Goal: Complete application form: Complete application form

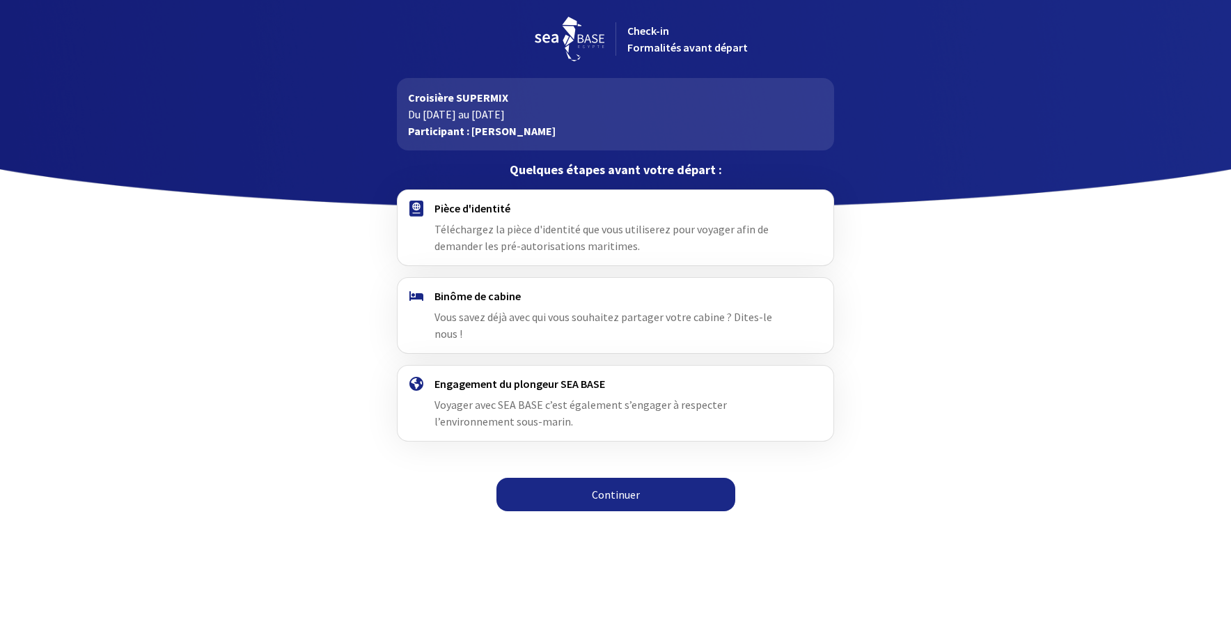
click at [449, 207] on h4 "Pièce d'identité" at bounding box center [614, 208] width 361 height 14
click at [430, 218] on div at bounding box center [416, 227] width 36 height 53
click at [618, 478] on link "Continuer" at bounding box center [615, 494] width 239 height 33
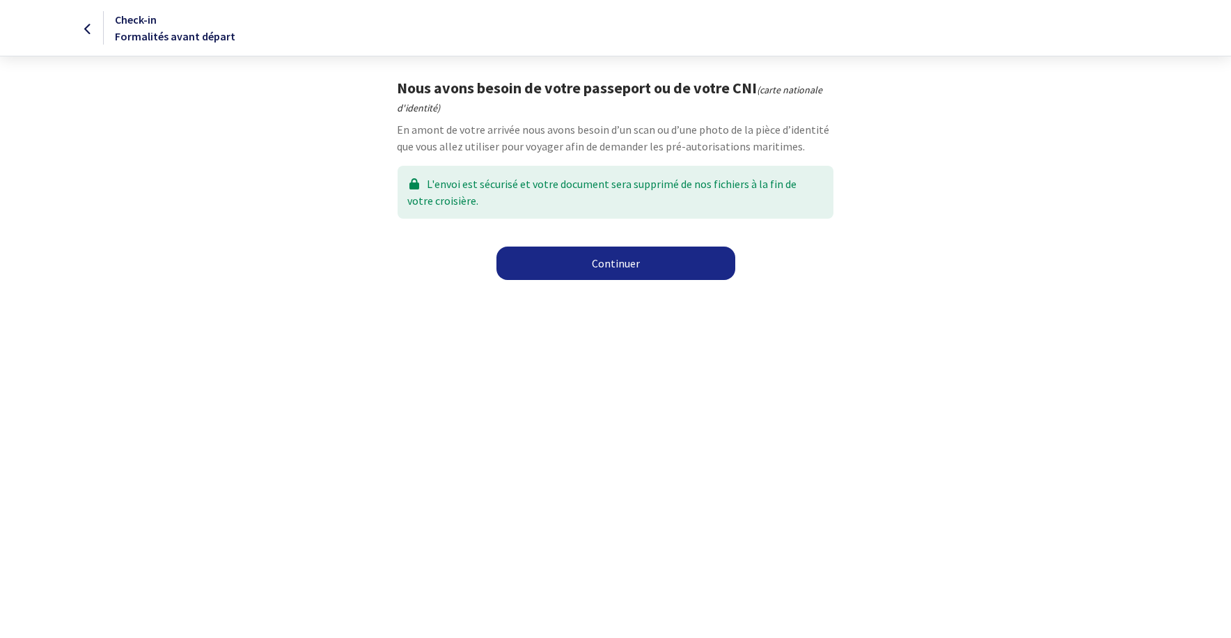
click at [604, 262] on link "Continuer" at bounding box center [615, 262] width 239 height 33
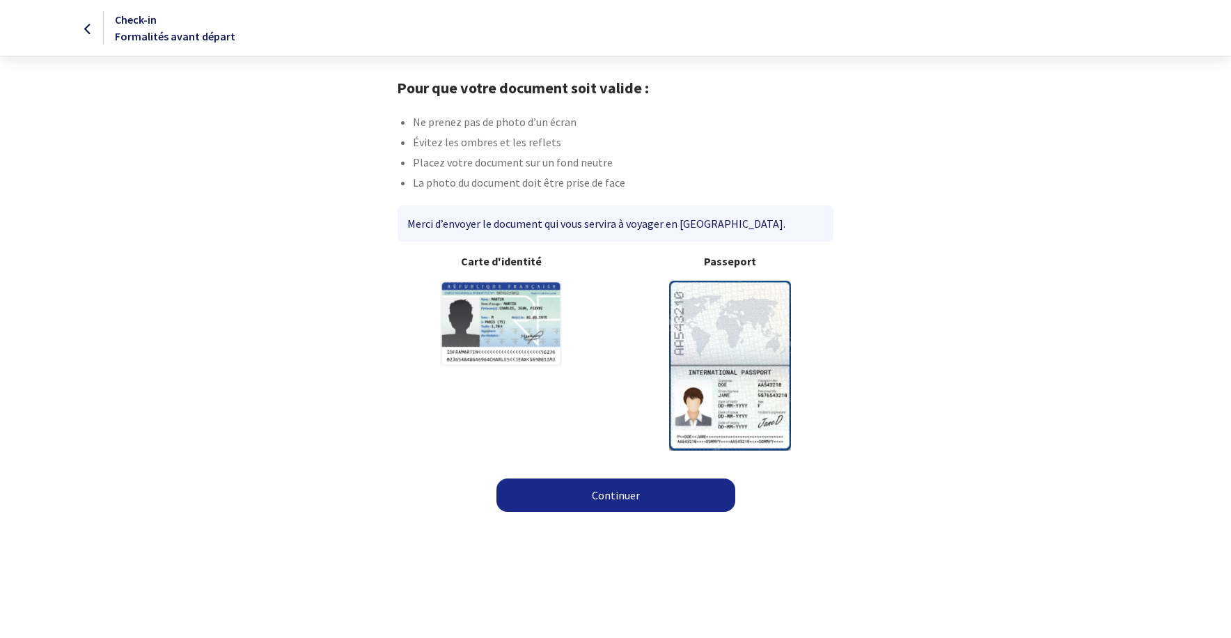
click at [715, 374] on img at bounding box center [730, 365] width 122 height 169
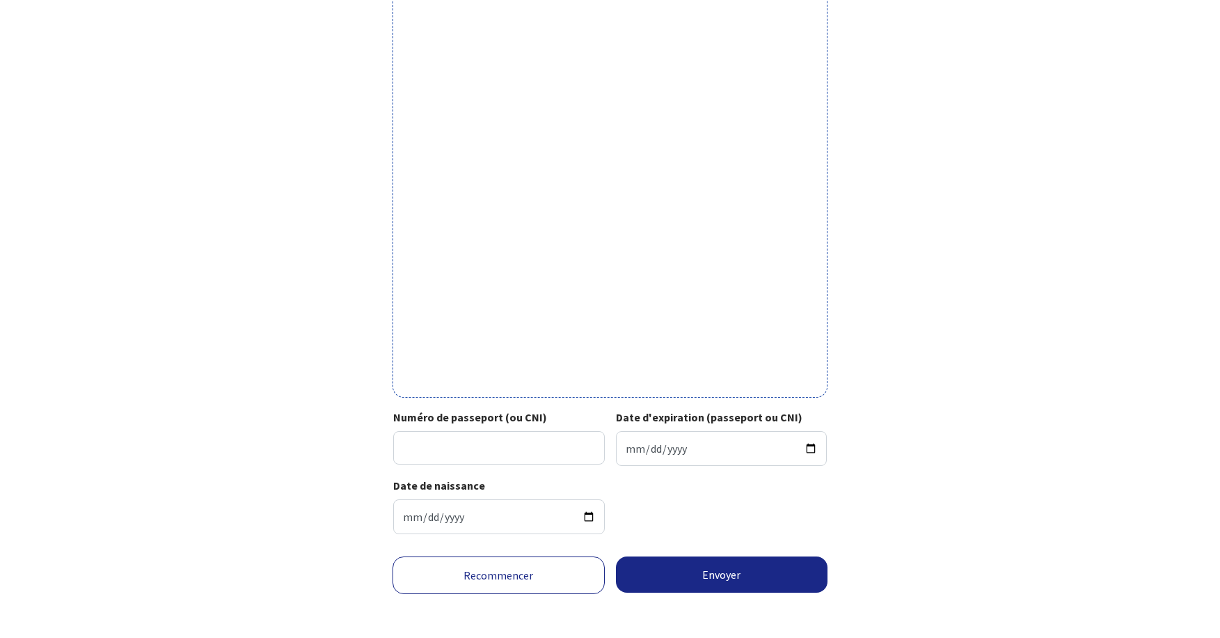
scroll to position [301, 0]
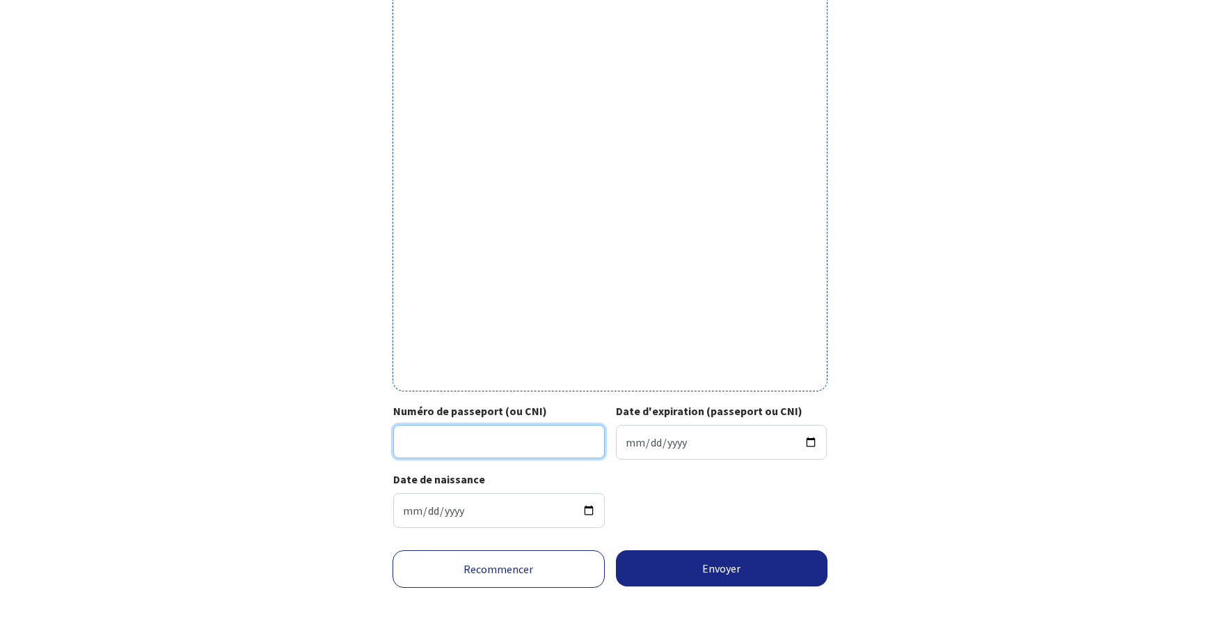
click at [556, 450] on input "Numéro de passeport (ou CNI)" at bounding box center [499, 441] width 212 height 33
type input "16DL05205"
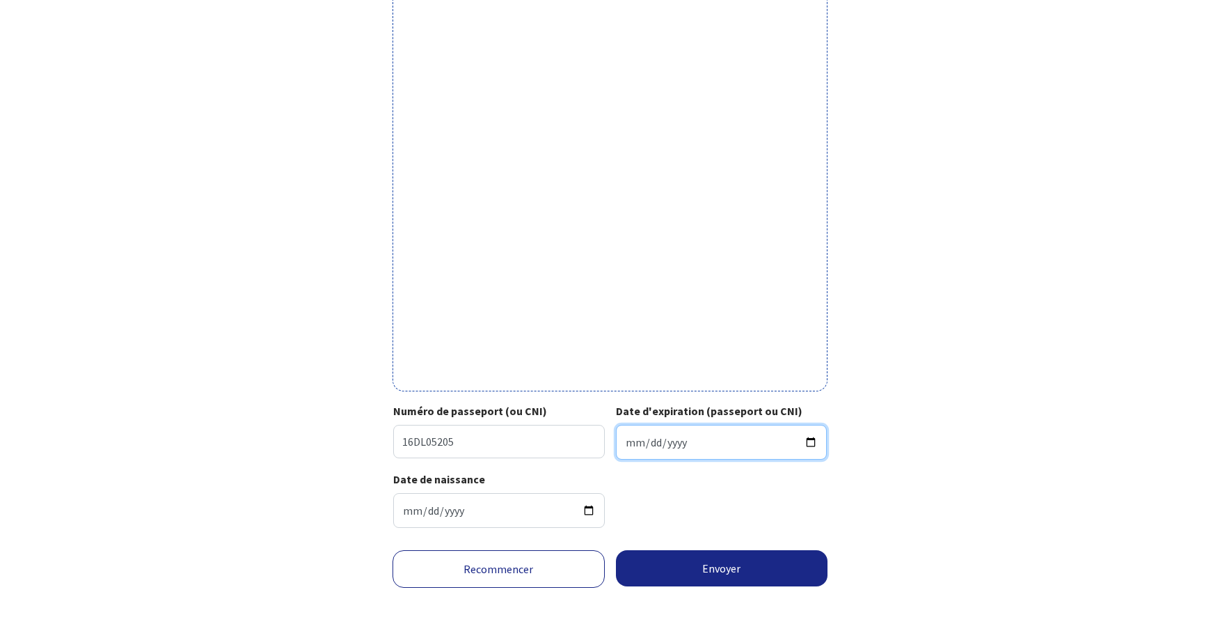
click at [659, 441] on input "Date d'expiration (passeport ou CNI)" at bounding box center [722, 442] width 212 height 35
click at [629, 442] on input "Date d'expiration (passeport ou CNI)" at bounding box center [722, 442] width 212 height 35
type input "[DATE]"
click at [942, 476] on div "Votre passeport ou CNI Passeport (uniquement la page avec photo) ou recto de vo…" at bounding box center [610, 158] width 787 height 762
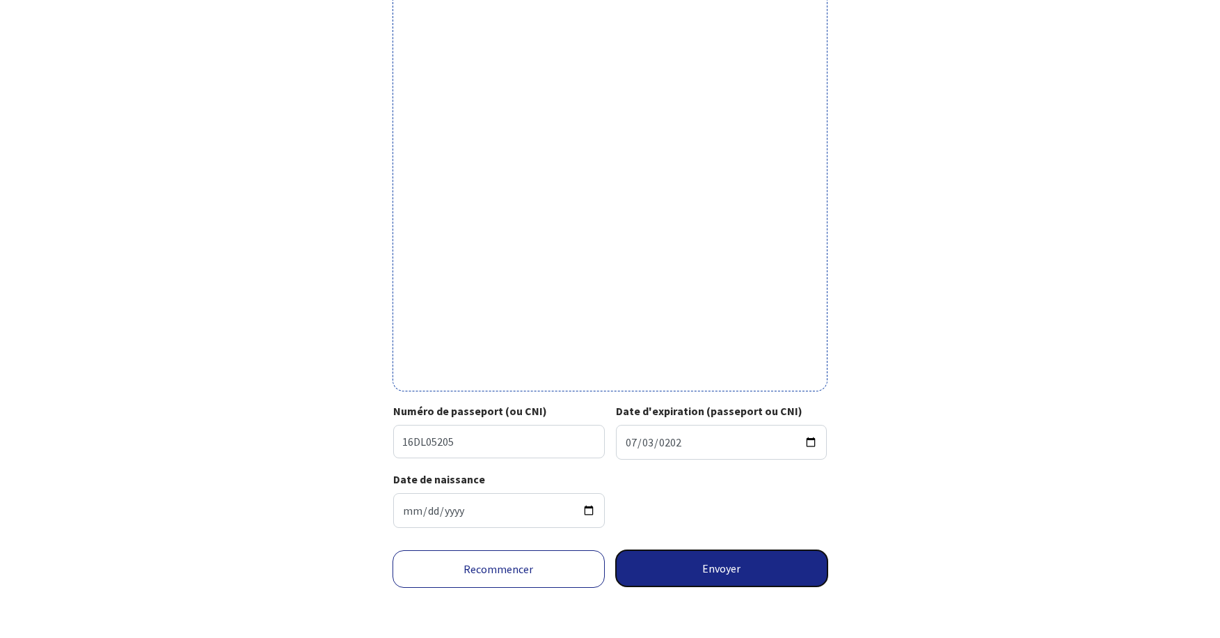
click at [741, 571] on button "Envoyer" at bounding box center [722, 568] width 212 height 36
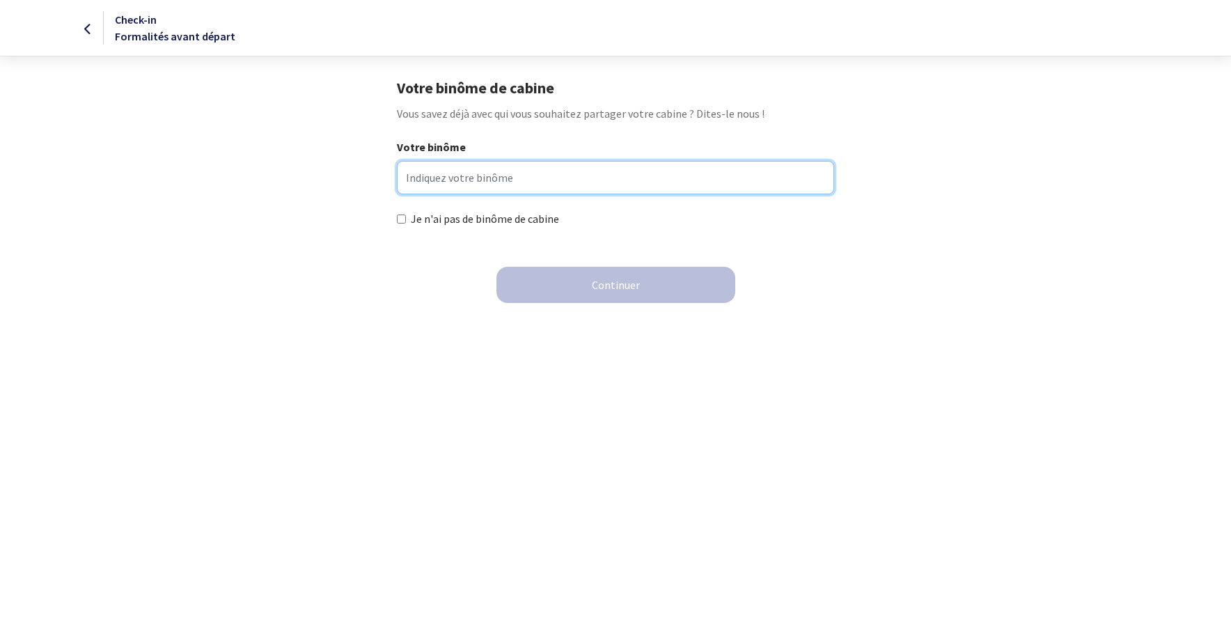
click at [654, 177] on input "Votre binôme" at bounding box center [615, 177] width 436 height 33
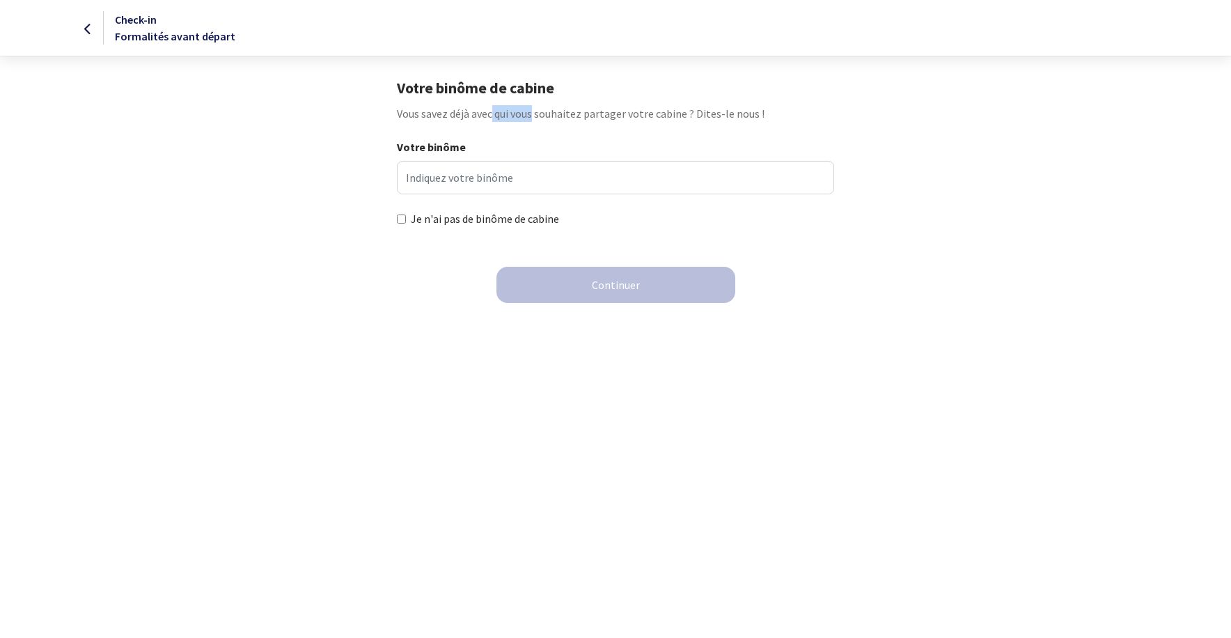
drag, startPoint x: 416, startPoint y: 119, endPoint x: 455, endPoint y: 111, distance: 39.9
click at [455, 111] on p "Vous savez déjà avec qui vous souhaitez partager votre cabine ? Dites-le nous !" at bounding box center [615, 113] width 436 height 17
drag, startPoint x: 455, startPoint y: 111, endPoint x: 604, endPoint y: 72, distance: 153.8
click at [604, 72] on body "Check-in Formalités avant départ Votre binôme de cabine Vous savez déjà avec qu…" at bounding box center [615, 160] width 1231 height 320
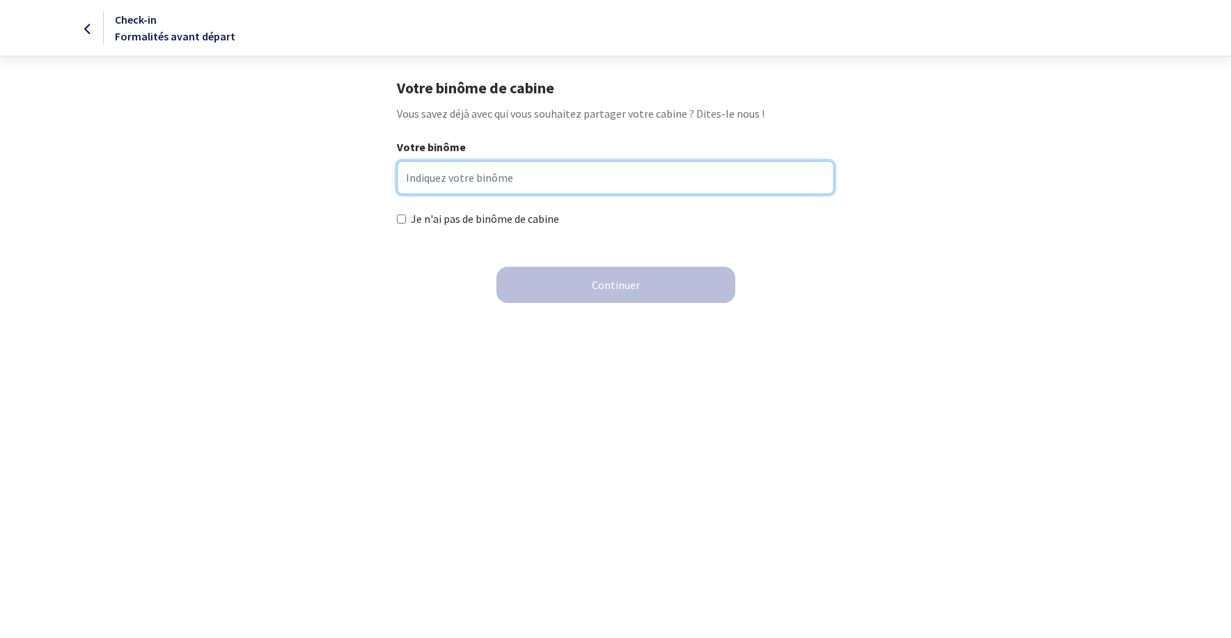
click at [633, 186] on input "Votre binôme" at bounding box center [615, 177] width 436 height 33
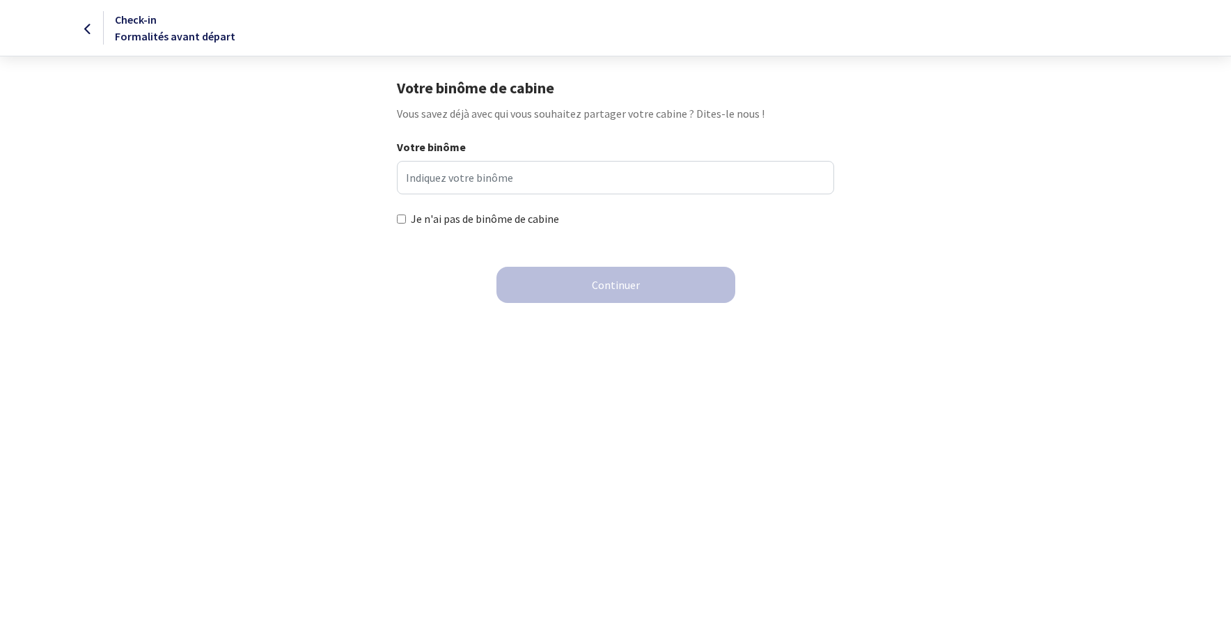
click at [536, 215] on label "Je n'ai pas de binôme de cabine" at bounding box center [485, 218] width 148 height 17
click at [406, 215] on input "Je n'ai pas de binôme de cabine" at bounding box center [401, 218] width 9 height 9
checkbox input "true"
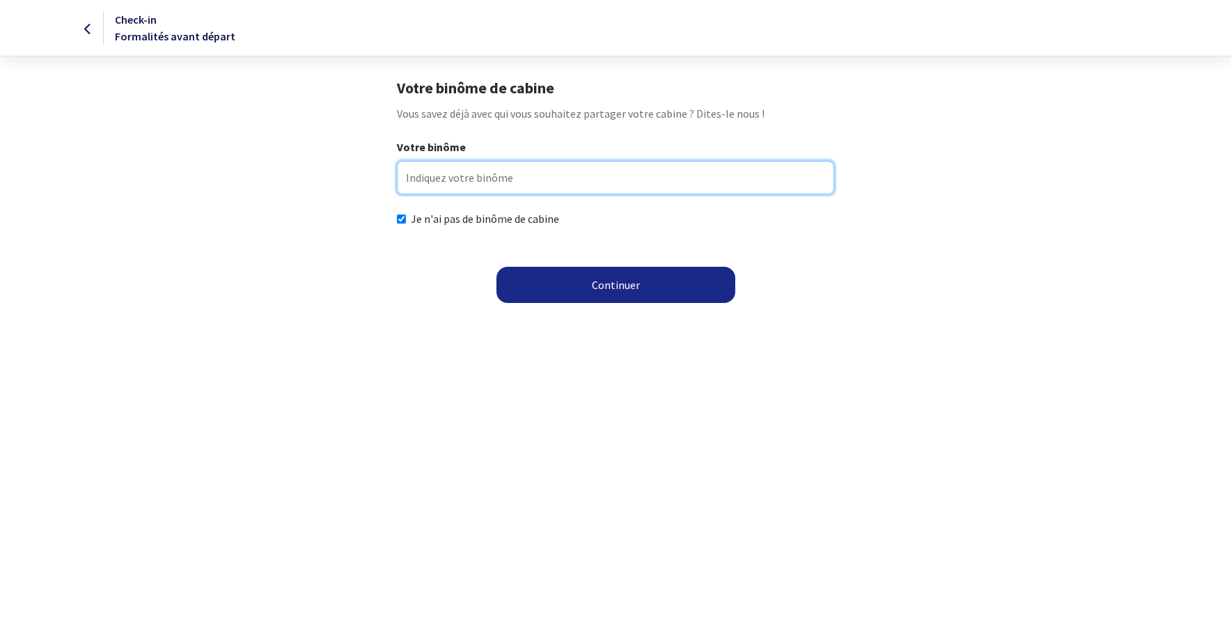
click at [529, 177] on input "Votre binôme" at bounding box center [615, 177] width 436 height 33
type input "Benoit Boulnois"
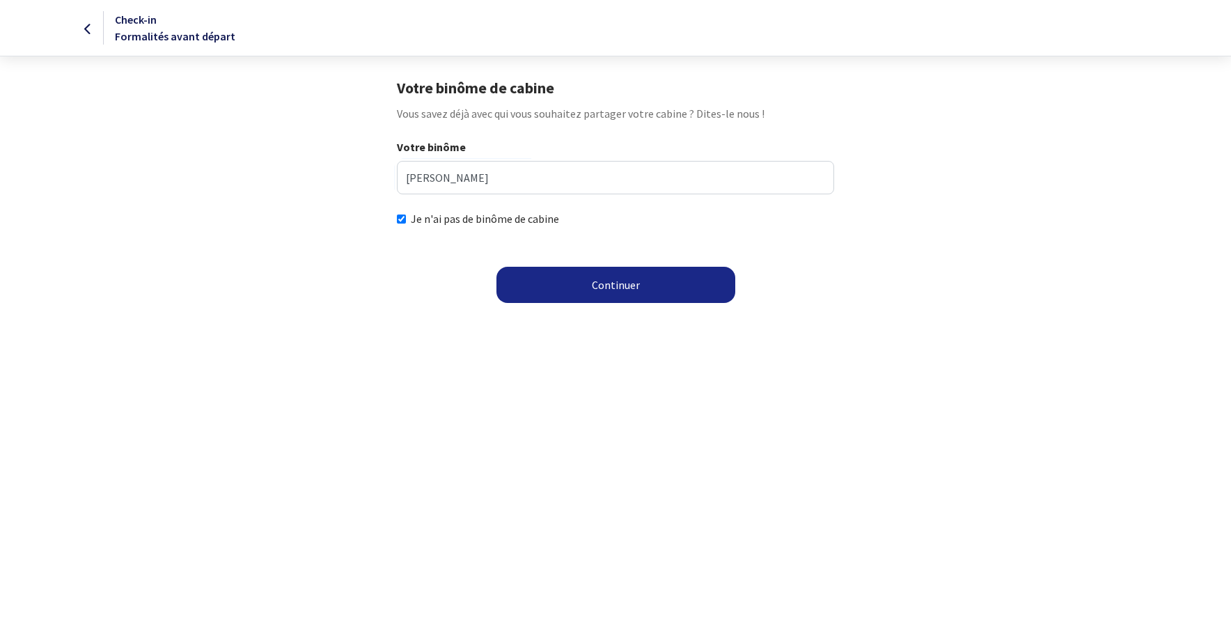
click at [22, 295] on div "Continuer" at bounding box center [615, 285] width 1208 height 36
drag, startPoint x: 398, startPoint y: 217, endPoint x: 403, endPoint y: 227, distance: 10.9
click at [398, 220] on input "Je n'ai pas de binôme de cabine" at bounding box center [401, 218] width 9 height 9
checkbox input "false"
click at [604, 291] on button "Continuer" at bounding box center [615, 285] width 239 height 36
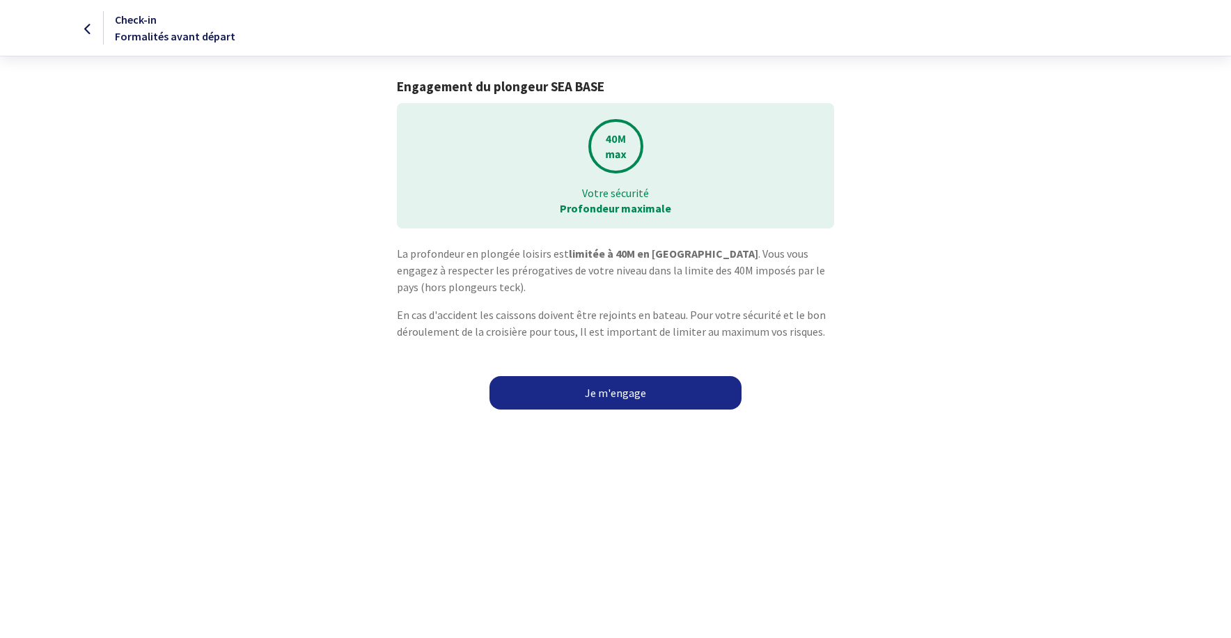
drag, startPoint x: 506, startPoint y: 258, endPoint x: 927, endPoint y: 244, distance: 421.4
click at [927, 244] on div "Engagement du plongeur SEA BASE Votre sécurité Profondeur maximale La profondeu…" at bounding box center [615, 232] width 787 height 306
click at [454, 271] on p "La profondeur en plongée loisirs est limitée à 40M en Egypte . Vous vous engage…" at bounding box center [615, 270] width 436 height 50
drag, startPoint x: 483, startPoint y: 313, endPoint x: 780, endPoint y: 308, distance: 297.3
click at [780, 308] on p "En cas d'accident les caissons doivent être rejoints en bateau. Pour votre sécu…" at bounding box center [615, 322] width 436 height 33
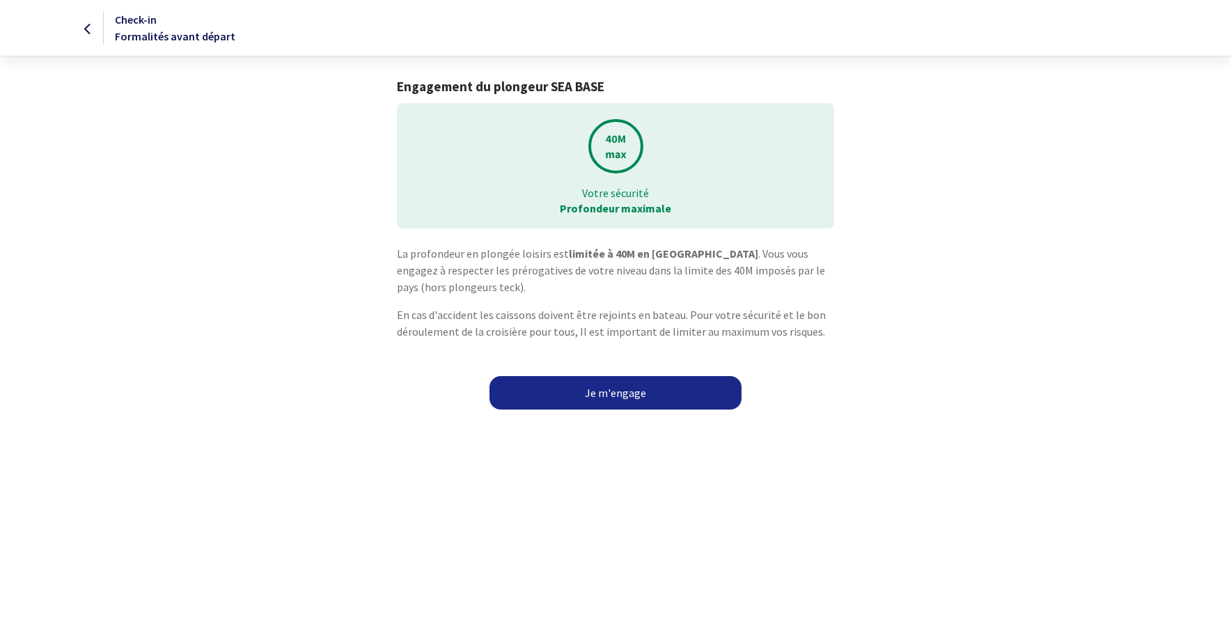
click at [479, 260] on p "La profondeur en plongée loisirs est limitée à 40M en Egypte . Vous vous engage…" at bounding box center [615, 270] width 436 height 50
drag, startPoint x: 479, startPoint y: 260, endPoint x: 416, endPoint y: 271, distance: 64.2
click at [416, 271] on p "La profondeur en plongée loisirs est limitée à 40M en Egypte . Vous vous engage…" at bounding box center [615, 270] width 436 height 50
click at [704, 290] on p "La profondeur en plongée loisirs est limitée à 40M en Egypte . Vous vous engage…" at bounding box center [615, 270] width 436 height 50
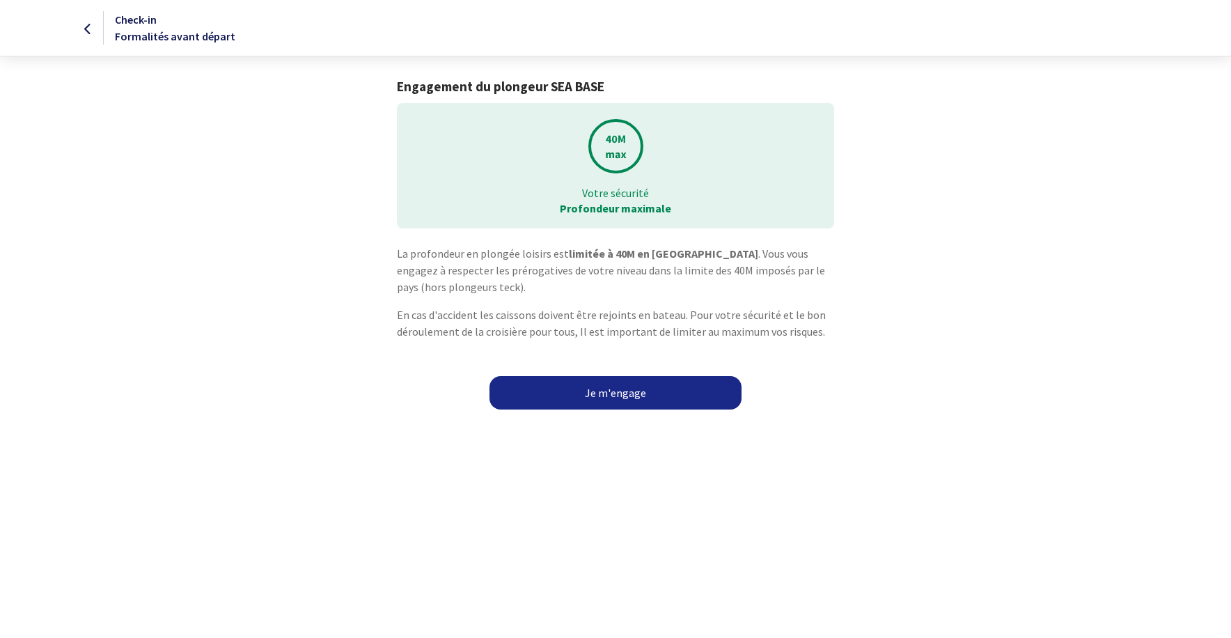
click at [704, 290] on p "La profondeur en plongée loisirs est limitée à 40M en Egypte . Vous vous engage…" at bounding box center [615, 270] width 436 height 50
click at [428, 283] on p "La profondeur en plongée loisirs est limitée à 40M en Egypte . Vous vous engage…" at bounding box center [615, 270] width 436 height 50
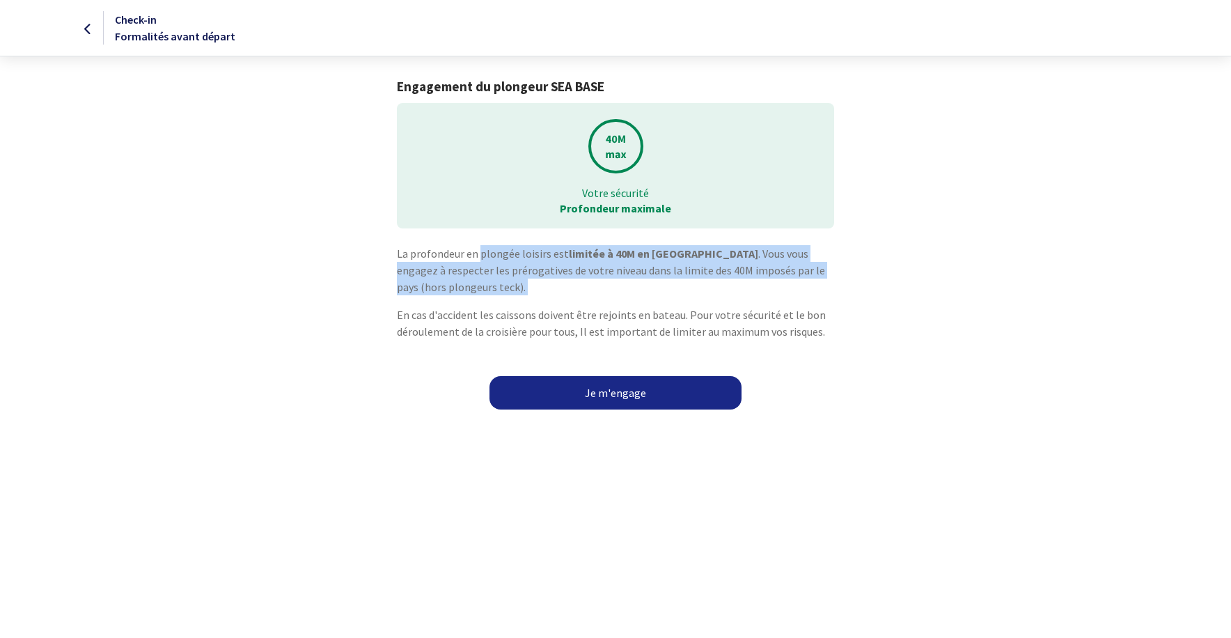
click at [428, 283] on p "La profondeur en plongée loisirs est limitée à 40M en Egypte . Vous vous engage…" at bounding box center [615, 270] width 436 height 50
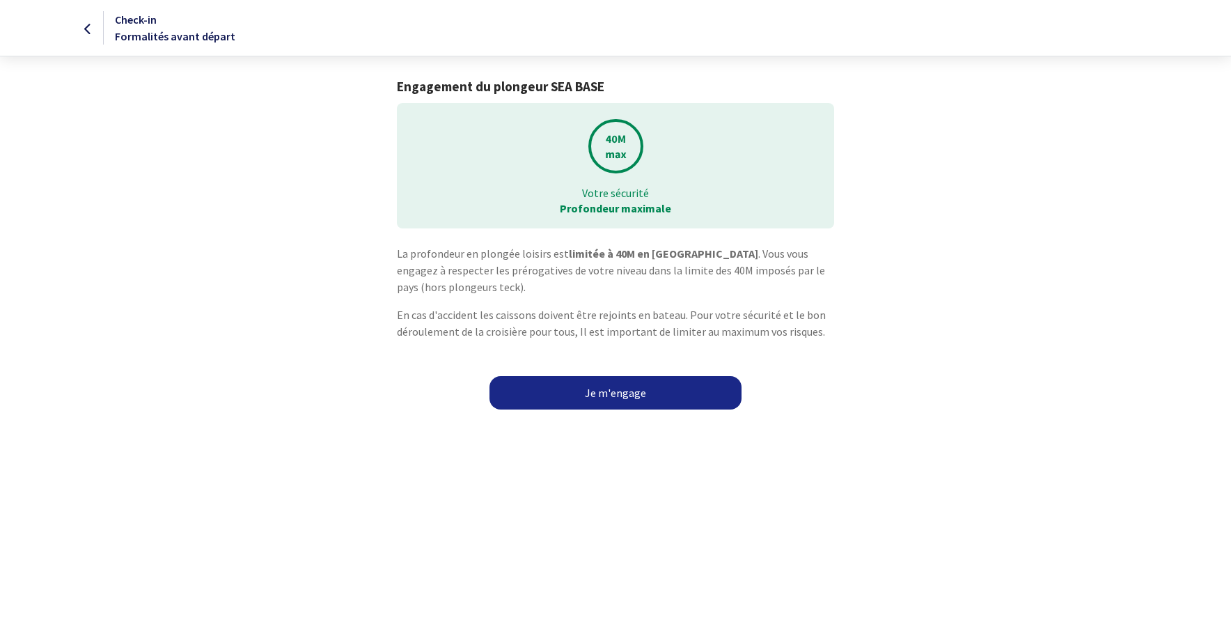
click at [688, 298] on div "La profondeur en plongée loisirs est limitée à 40M en Egypte . Vous vous engage…" at bounding box center [615, 298] width 459 height 106
click at [603, 389] on link "Je m'engage" at bounding box center [615, 392] width 252 height 33
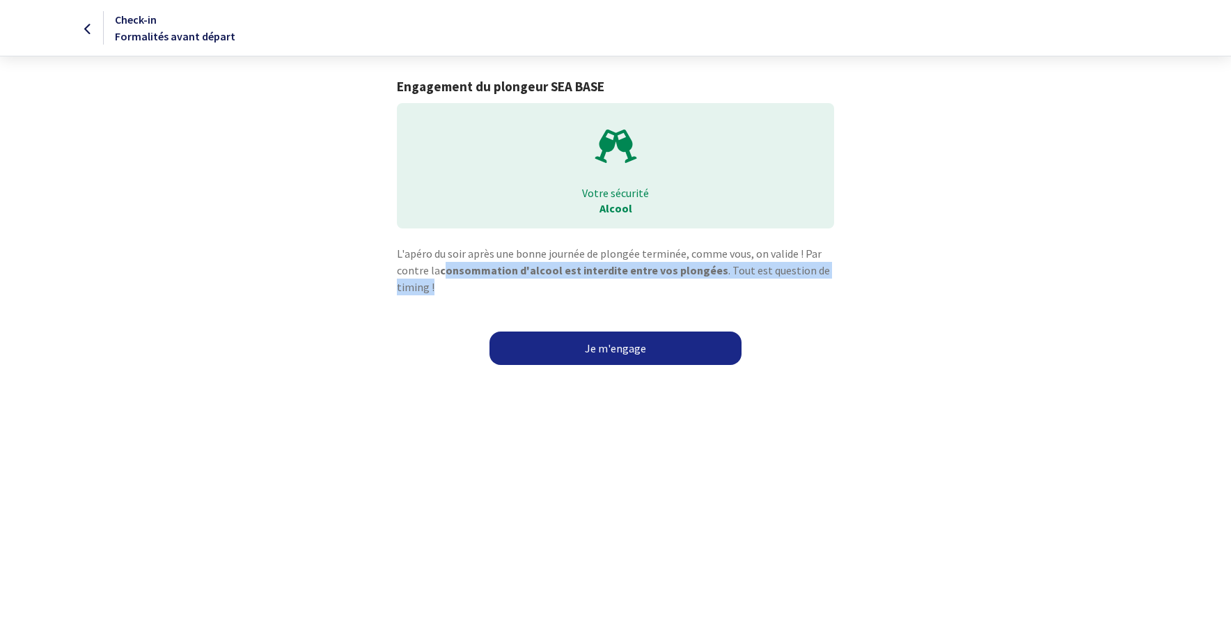
drag, startPoint x: 444, startPoint y: 274, endPoint x: 883, endPoint y: 306, distance: 439.7
click at [883, 306] on div "L'apéro du soir après une bonne journée de plongée terminée, comme vous, on val…" at bounding box center [615, 292] width 787 height 95
click at [632, 276] on strong "consommation d'alcool est interdite entre vos plongées" at bounding box center [584, 270] width 288 height 14
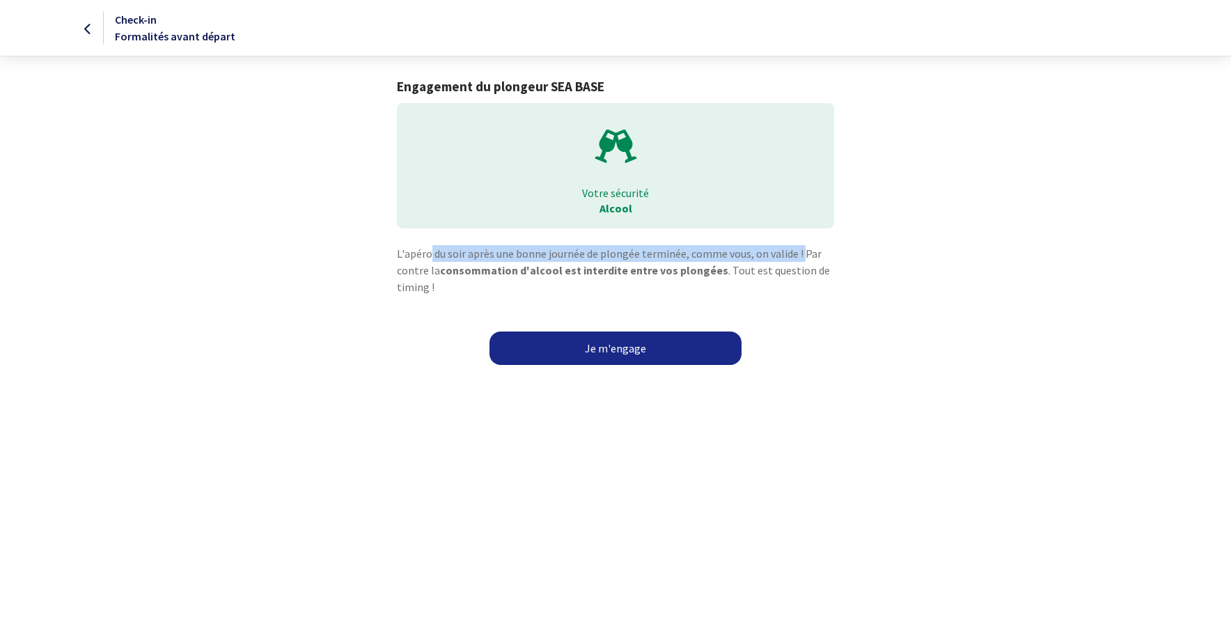
drag, startPoint x: 432, startPoint y: 254, endPoint x: 802, endPoint y: 254, distance: 369.6
click at [802, 254] on p "L'apéro du soir après une bonne journée de plongée terminée, comme vous, on val…" at bounding box center [615, 270] width 436 height 50
click at [533, 268] on strong "consommation d'alcool est interdite entre vos plongées" at bounding box center [584, 270] width 288 height 14
drag, startPoint x: 533, startPoint y: 268, endPoint x: 623, endPoint y: 347, distance: 119.8
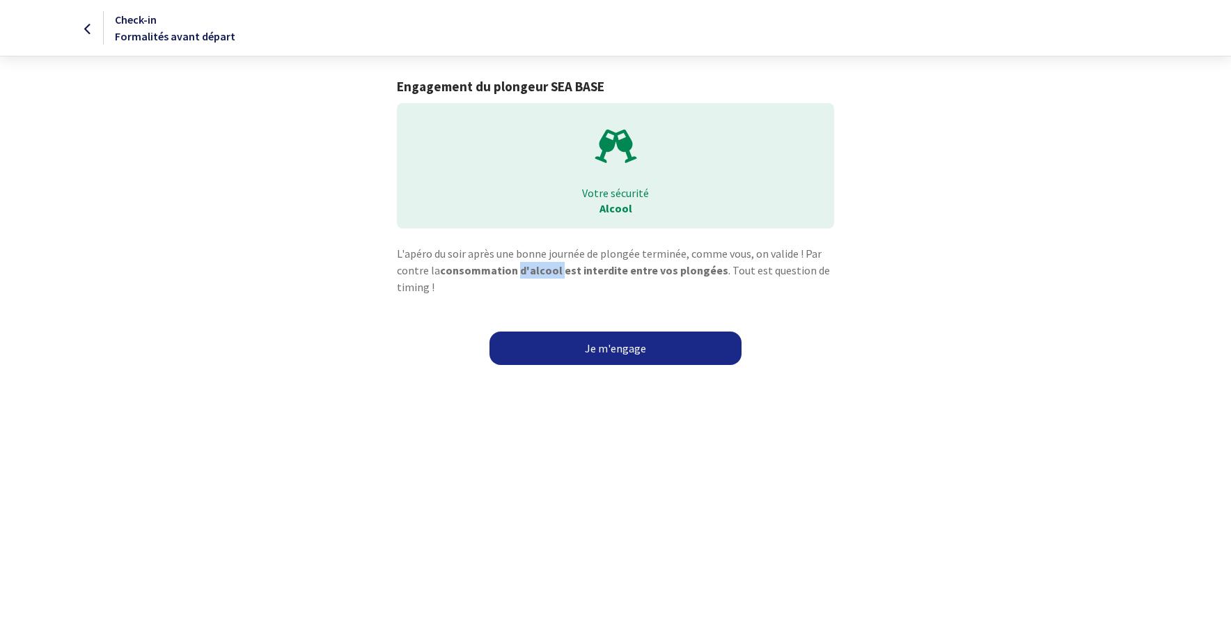
click at [623, 347] on link "Je m'engage" at bounding box center [615, 347] width 252 height 33
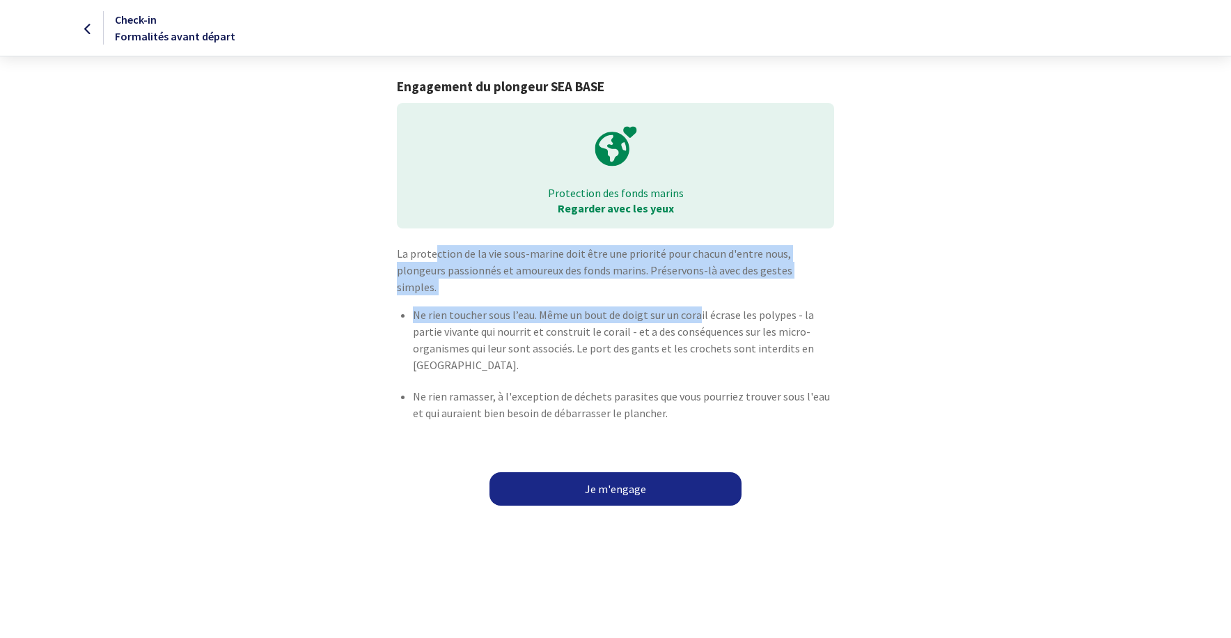
drag, startPoint x: 434, startPoint y: 257, endPoint x: 699, endPoint y: 292, distance: 267.5
click at [699, 292] on div "La protection de la vie sous-marine doit être une priorité pour chacun d'entre …" at bounding box center [615, 346] width 459 height 202
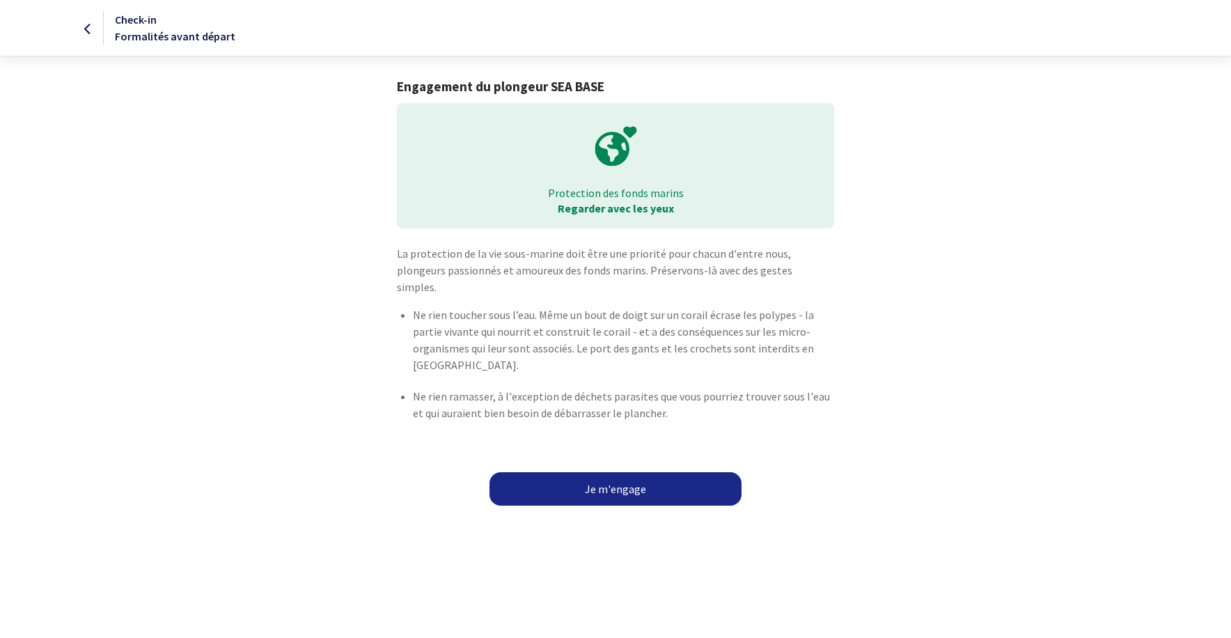
click at [645, 514] on html "Check-in Formalités avant départ Engagement du plongeur SEA BASE Protection des…" at bounding box center [615, 257] width 1231 height 514
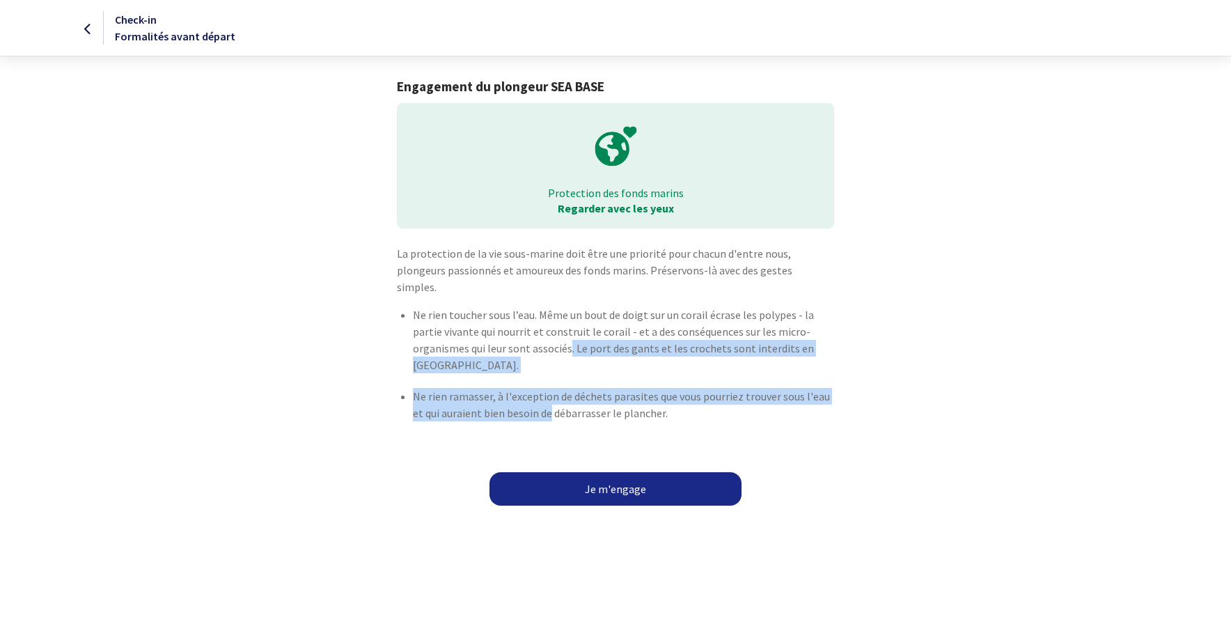
drag, startPoint x: 569, startPoint y: 332, endPoint x: 539, endPoint y: 398, distance: 72.6
click at [539, 398] on ul "Ne rien toucher sous l’eau. Même un bout de doigt sur un corail écrase les poly…" at bounding box center [615, 370] width 436 height 129
drag, startPoint x: 539, startPoint y: 398, endPoint x: 628, endPoint y: 475, distance: 117.4
click at [628, 475] on link "Je m'engage" at bounding box center [615, 488] width 252 height 33
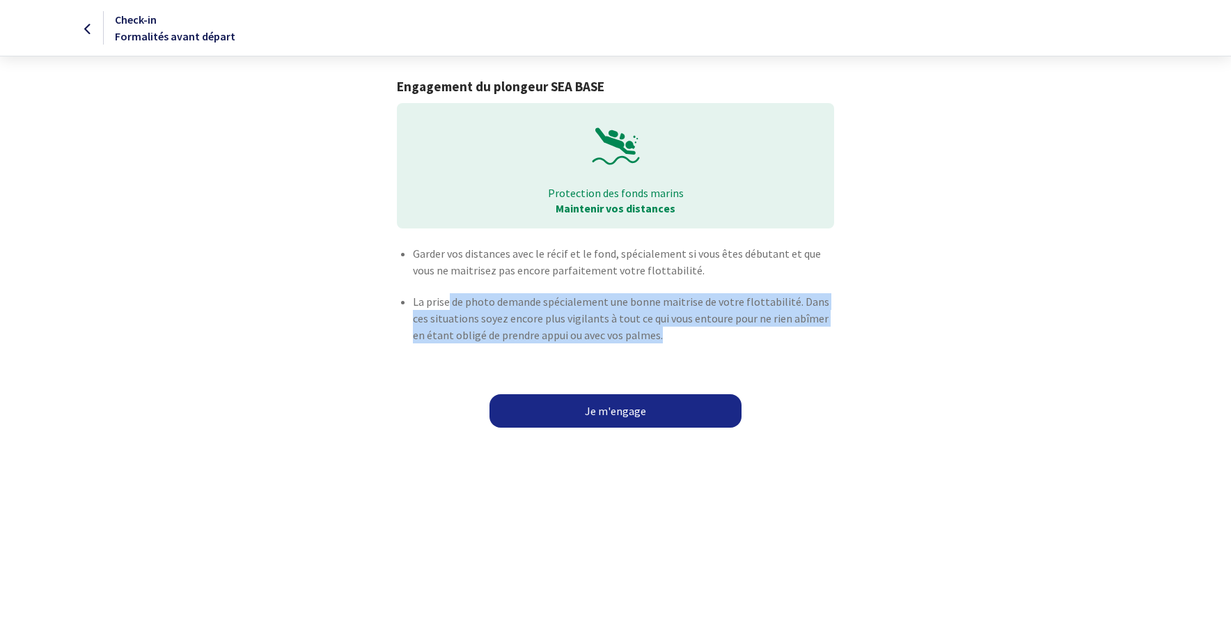
drag, startPoint x: 447, startPoint y: 310, endPoint x: 740, endPoint y: 353, distance: 296.2
click at [740, 353] on li "La prise de photo demande spécialement une bonne maitrise de votre flottabilité…" at bounding box center [623, 325] width 420 height 65
click at [608, 409] on link "Je m'engage" at bounding box center [615, 410] width 252 height 33
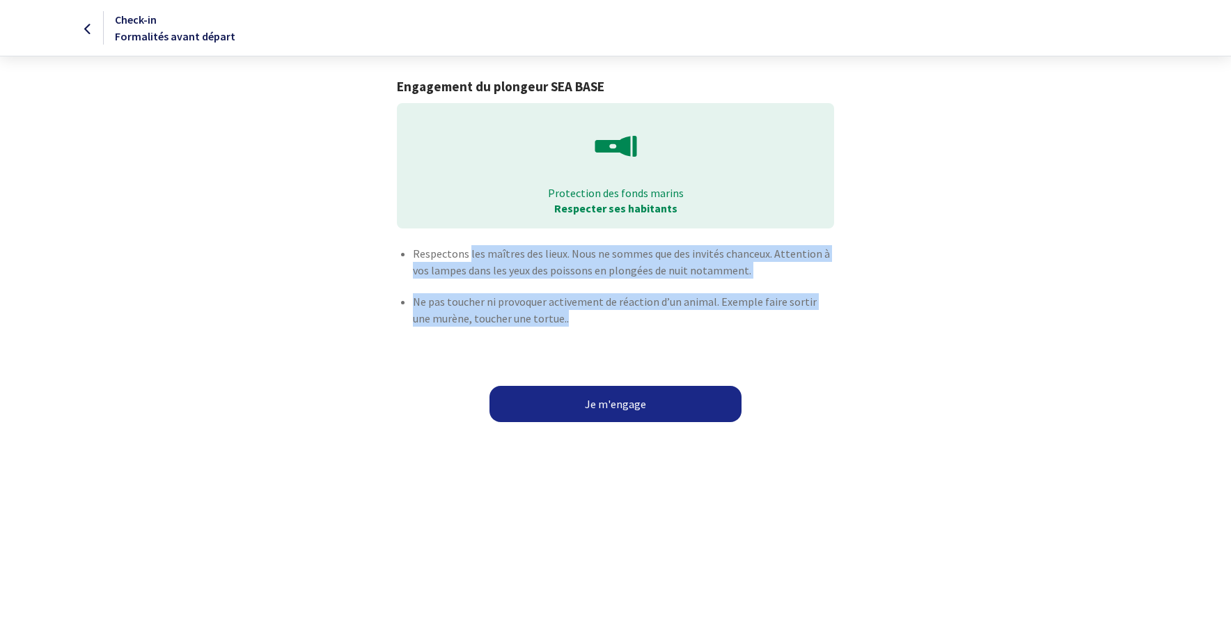
drag, startPoint x: 469, startPoint y: 254, endPoint x: 762, endPoint y: 361, distance: 311.1
click at [762, 361] on div "Respectons les maîtres des lieux. Nous ne sommes que des invités chanceux. Atte…" at bounding box center [615, 315] width 787 height 141
click at [557, 259] on p "Respectons les maîtres des lieux. Nous ne sommes que des invités chanceux. Atte…" at bounding box center [623, 261] width 420 height 33
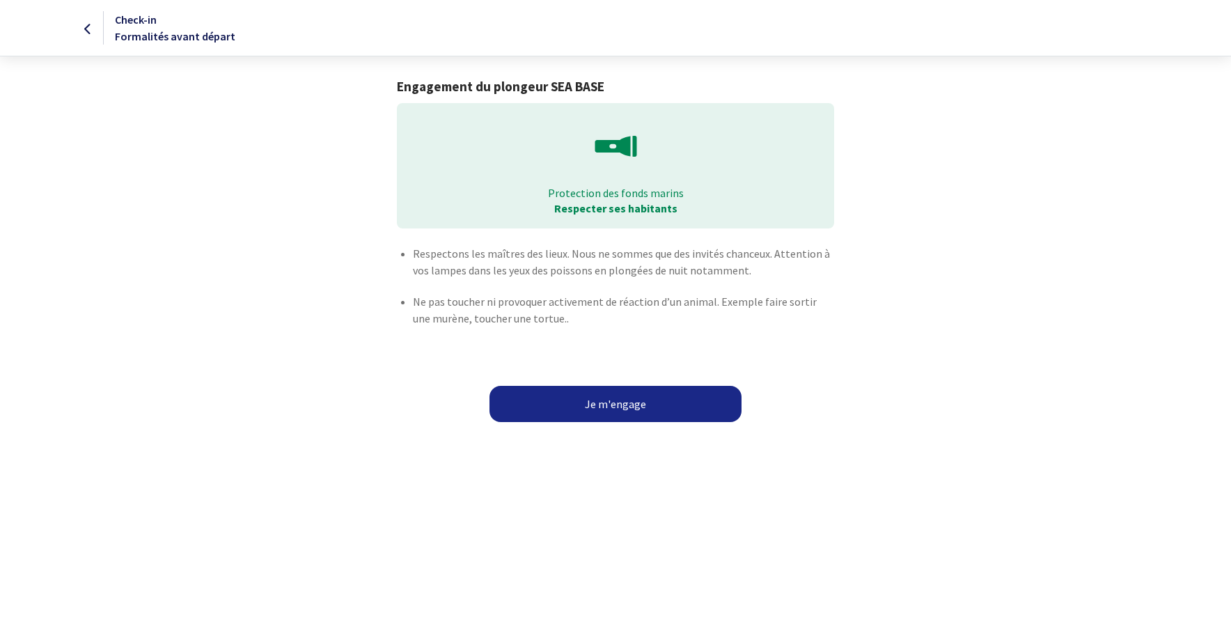
click at [434, 247] on p "Respectons les maîtres des lieux. Nous ne sommes que des invités chanceux. Atte…" at bounding box center [623, 261] width 420 height 33
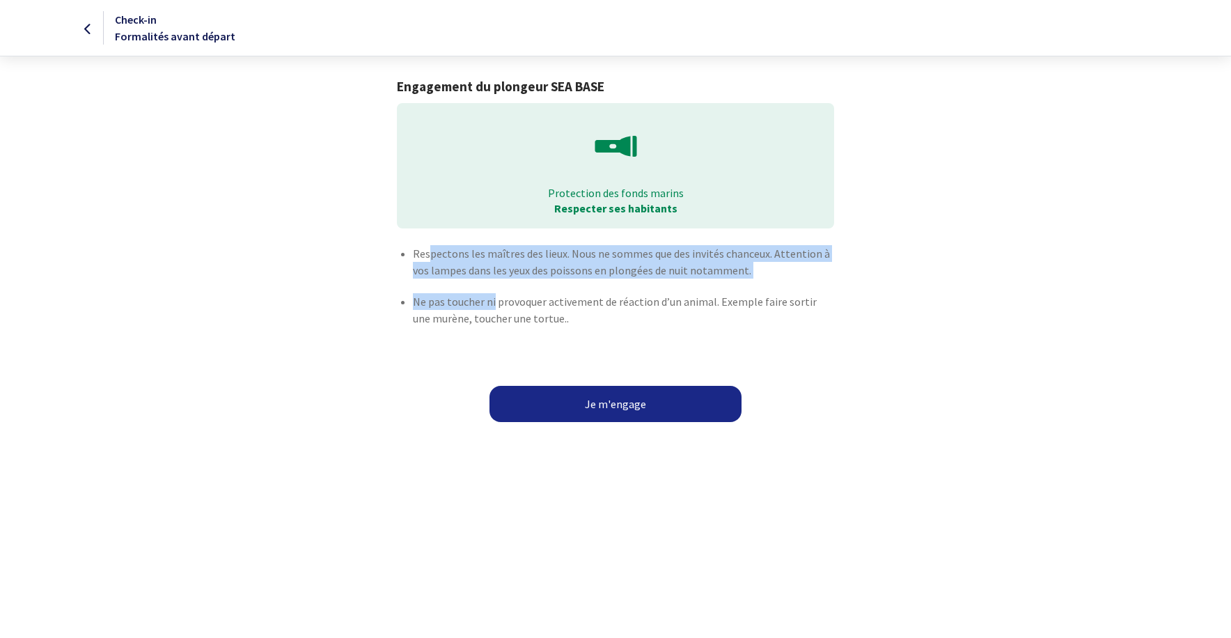
drag, startPoint x: 429, startPoint y: 257, endPoint x: 493, endPoint y: 294, distance: 74.3
click at [493, 294] on ul "Respectons les maîtres des lieux. Nous ne sommes que des invités chanceux. Atte…" at bounding box center [615, 293] width 436 height 96
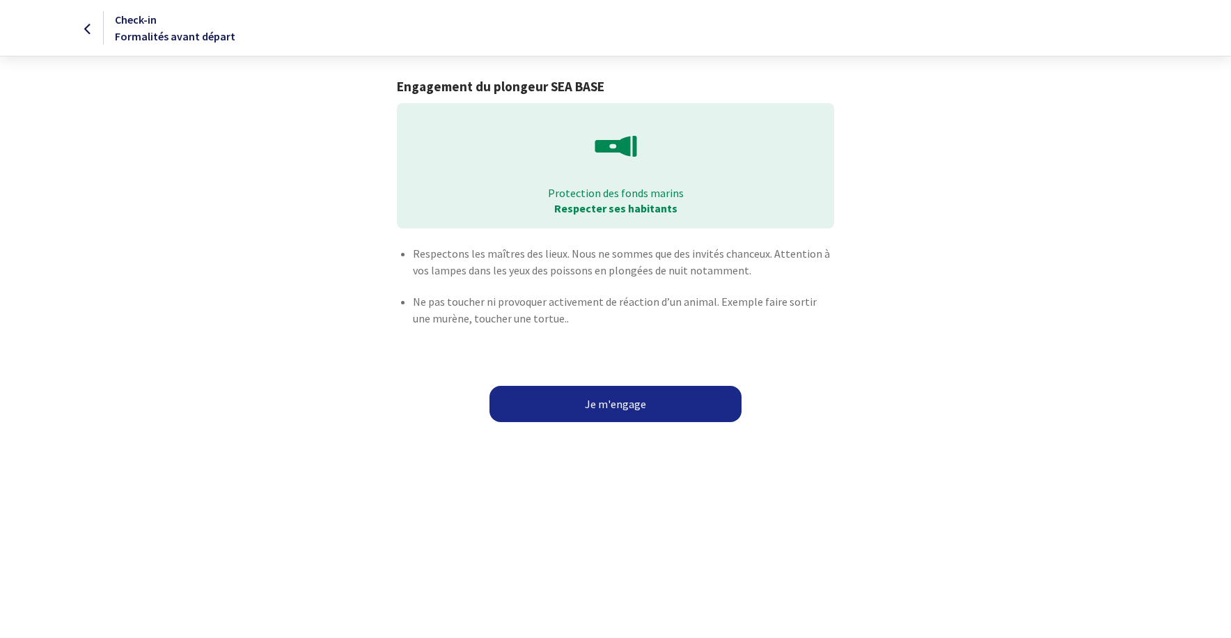
drag, startPoint x: 493, startPoint y: 294, endPoint x: 420, endPoint y: 250, distance: 85.6
click at [420, 250] on p "Respectons les maîtres des lieux. Nous ne sommes que des invités chanceux. Atte…" at bounding box center [623, 261] width 420 height 33
click at [416, 253] on p "Respectons les maîtres des lieux. Nous ne sommes que des invités chanceux. Atte…" at bounding box center [623, 261] width 420 height 33
drag, startPoint x: 416, startPoint y: 253, endPoint x: 427, endPoint y: 290, distance: 37.7
click at [427, 290] on li "Respectons les maîtres des lieux. Nous ne sommes que des invités chanceux. Atte…" at bounding box center [623, 269] width 420 height 48
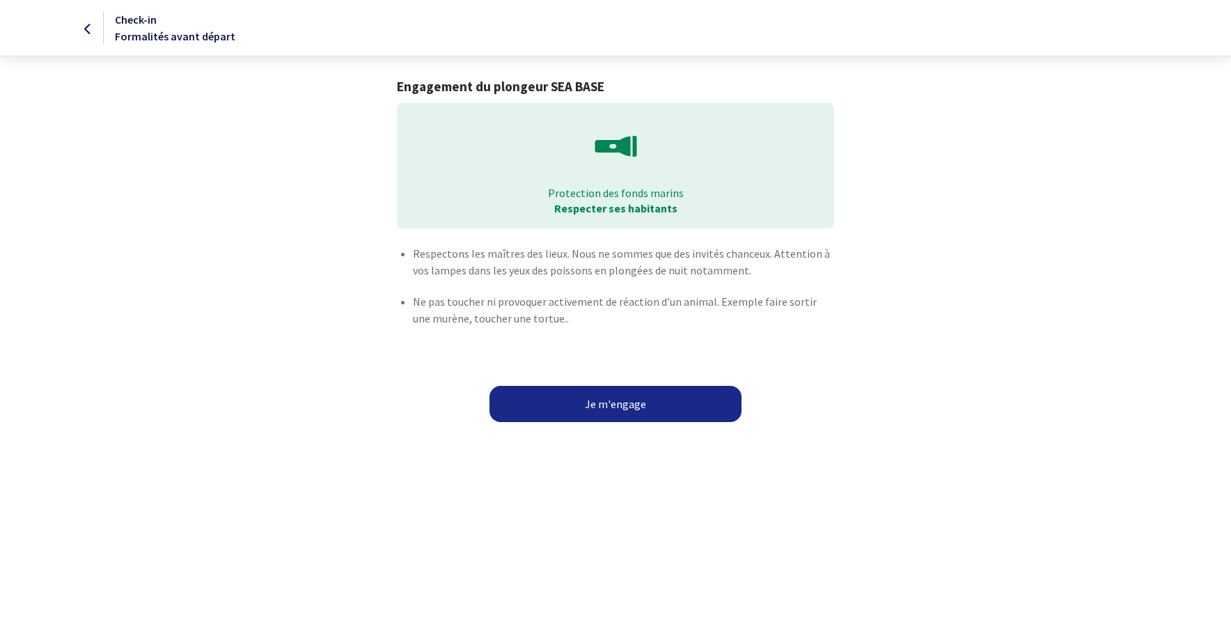
click at [471, 293] on p "Ne pas toucher ni provoquer activement de réaction d’un animal. Exemple faire s…" at bounding box center [623, 309] width 420 height 33
click at [544, 267] on p "Respectons les maîtres des lieux. Nous ne sommes que des invités chanceux. Atte…" at bounding box center [623, 261] width 420 height 33
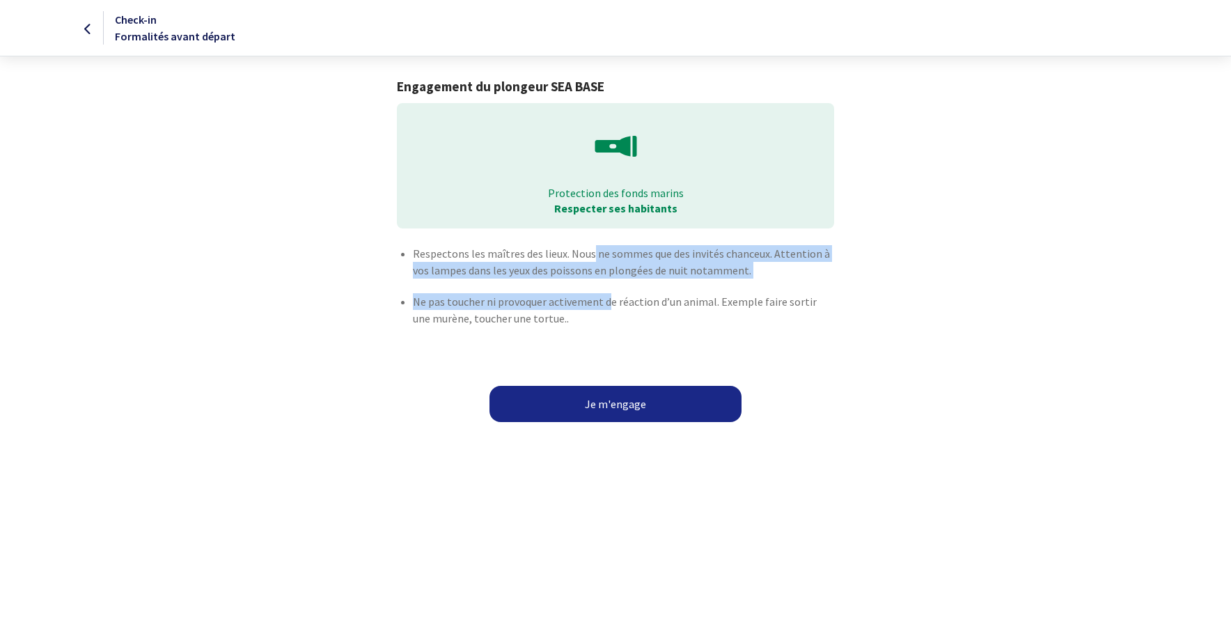
drag, startPoint x: 589, startPoint y: 251, endPoint x: 608, endPoint y: 309, distance: 61.6
click at [608, 309] on ul "Respectons les maîtres des lieux. Nous ne sommes que des invités chanceux. Atte…" at bounding box center [615, 293] width 436 height 96
drag, startPoint x: 608, startPoint y: 309, endPoint x: 539, endPoint y: 306, distance: 69.7
click at [539, 306] on p "Ne pas toucher ni provoquer activement de réaction d’un animal. Exemple faire s…" at bounding box center [623, 309] width 420 height 33
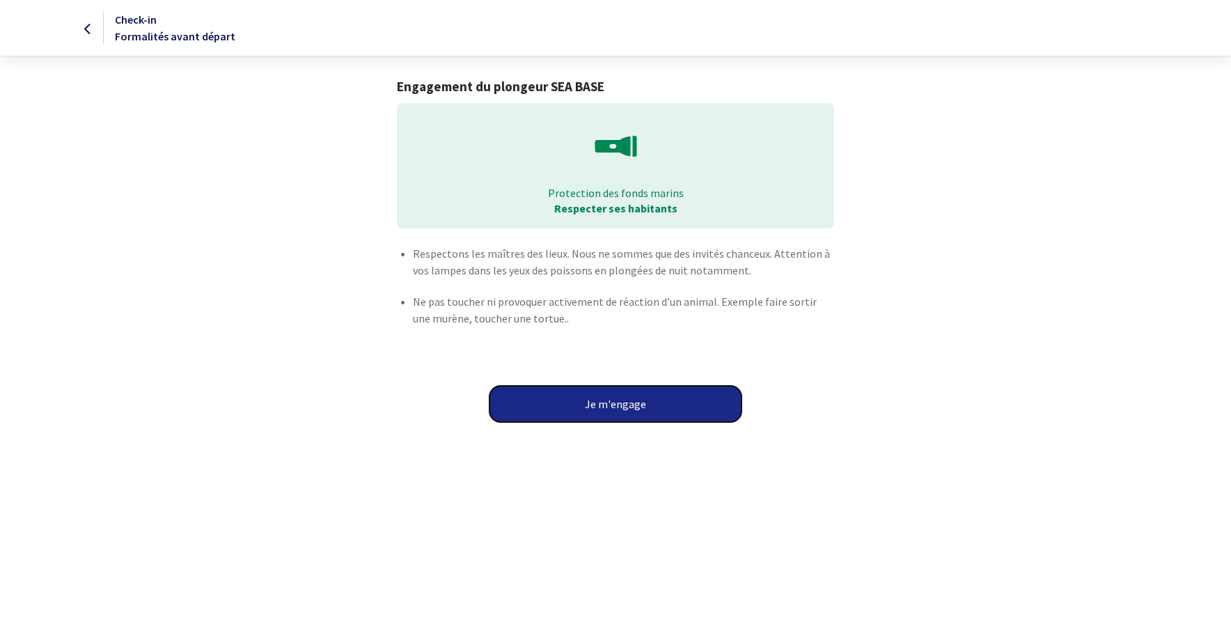
click at [551, 412] on button "Je m'engage" at bounding box center [615, 404] width 252 height 36
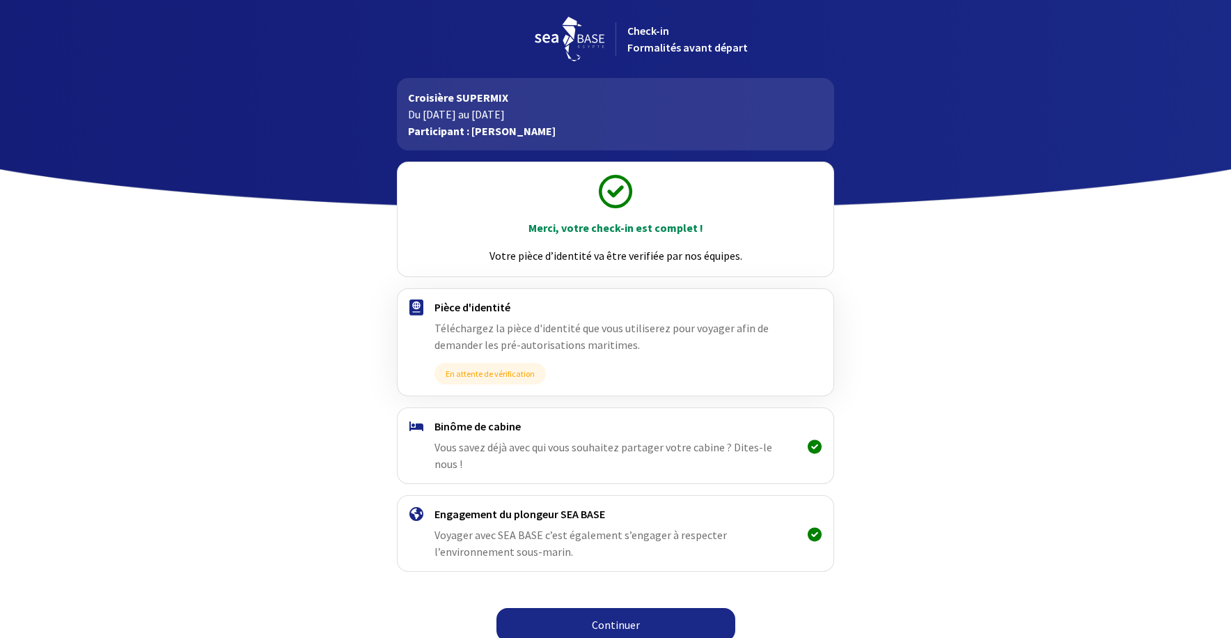
click at [953, 378] on div "Merci, votre check-in est complet ! Votre pièce d’identité va être verifiée par…" at bounding box center [615, 399] width 787 height 499
click at [624, 608] on link "Continuer" at bounding box center [615, 624] width 239 height 33
click at [625, 608] on link "Continuer" at bounding box center [615, 624] width 239 height 33
click at [603, 608] on link "Continuer" at bounding box center [615, 624] width 239 height 33
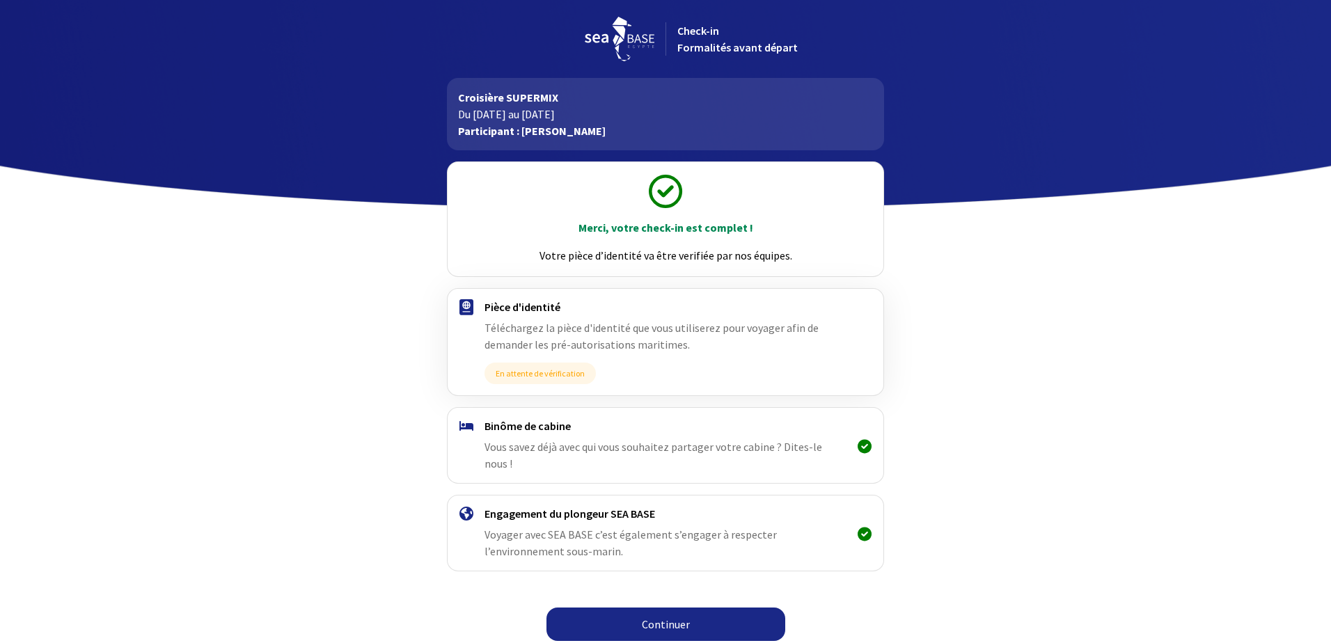
click at [660, 610] on link "Continuer" at bounding box center [665, 624] width 239 height 33
click at [613, 610] on link "Continuer" at bounding box center [665, 624] width 239 height 33
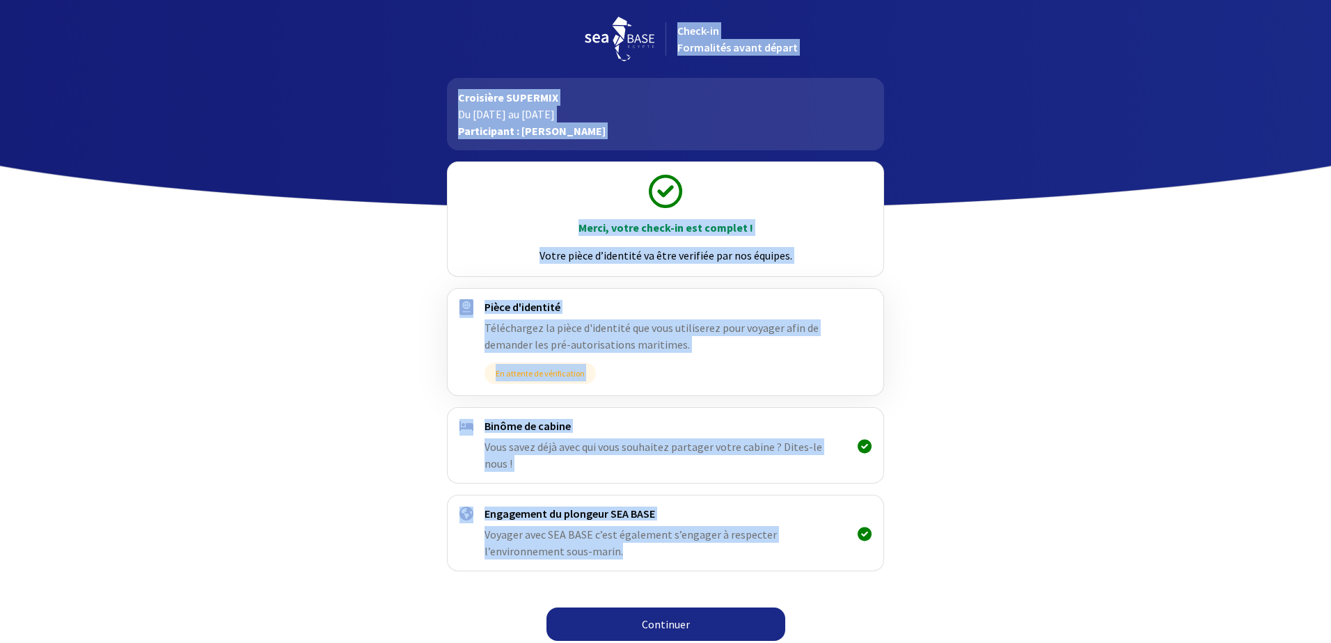
drag, startPoint x: 727, startPoint y: 32, endPoint x: 664, endPoint y: 547, distance: 519.0
click at [664, 547] on body "Check-in Formalités avant départ Croisière SUPERMIX Du 25/10/2025 au 01/11/2025…" at bounding box center [665, 324] width 1331 height 649
drag, startPoint x: 664, startPoint y: 547, endPoint x: 679, endPoint y: 615, distance: 69.2
click at [679, 615] on link "Continuer" at bounding box center [665, 624] width 239 height 33
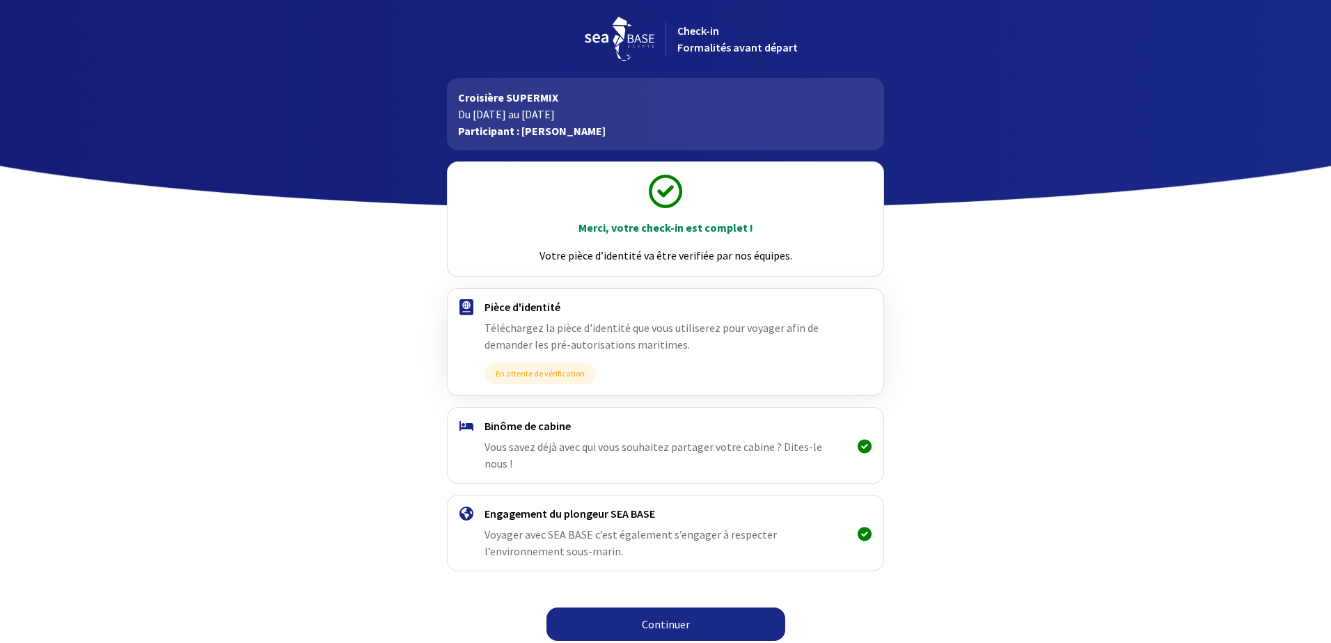
click at [686, 608] on link "Continuer" at bounding box center [665, 624] width 239 height 33
click at [661, 608] on link "Continuer" at bounding box center [665, 624] width 239 height 33
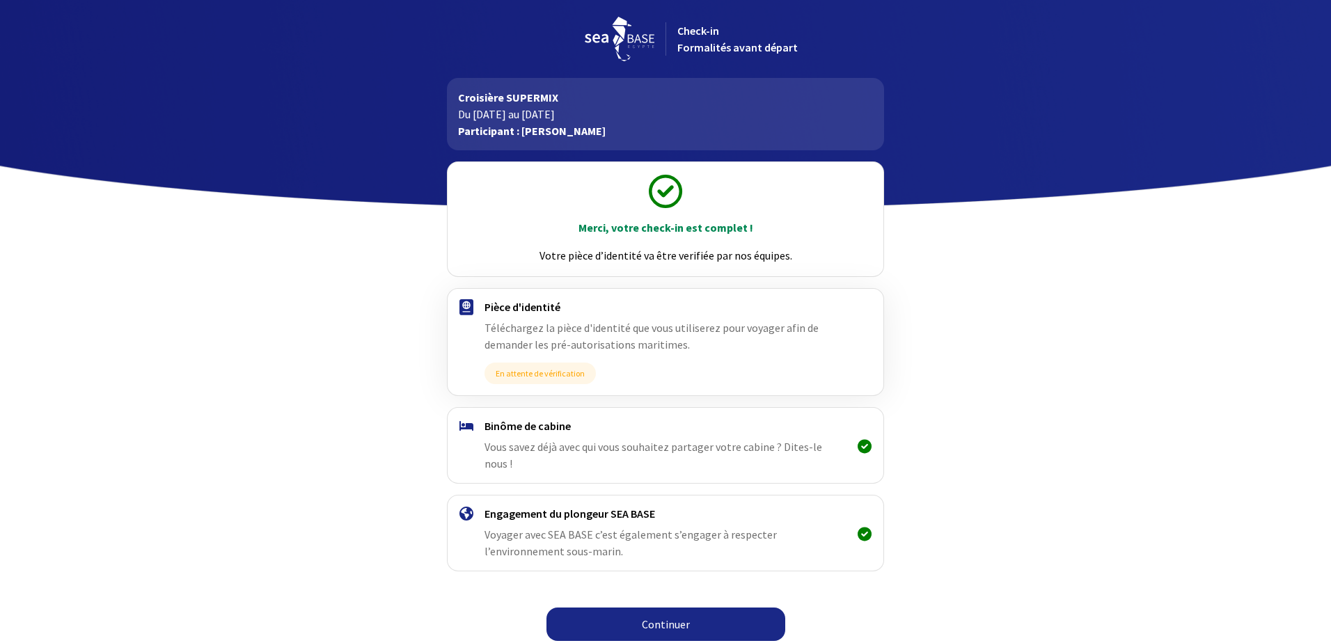
click at [661, 608] on link "Continuer" at bounding box center [665, 624] width 239 height 33
